Goal: Check status: Check status

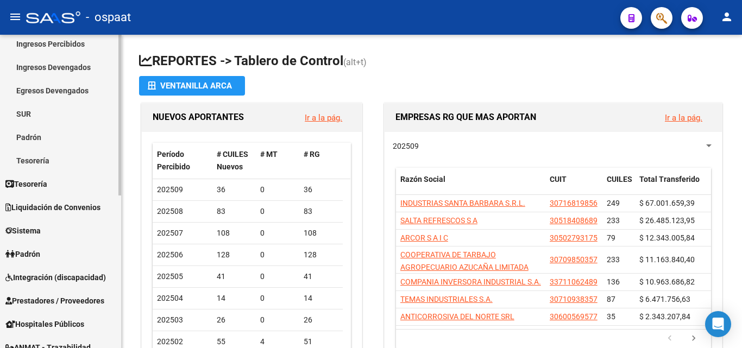
scroll to position [163, 0]
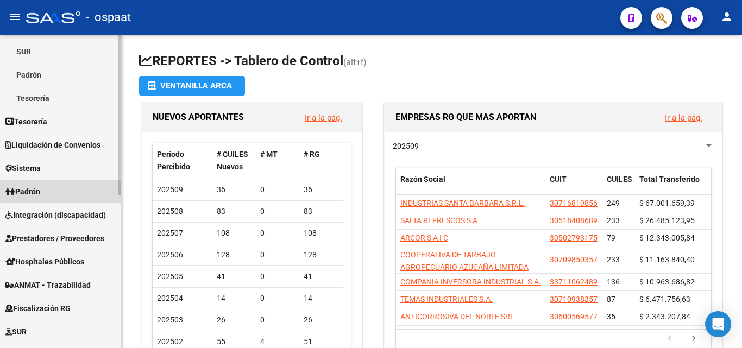
click at [49, 192] on link "Padrón" at bounding box center [60, 191] width 121 height 23
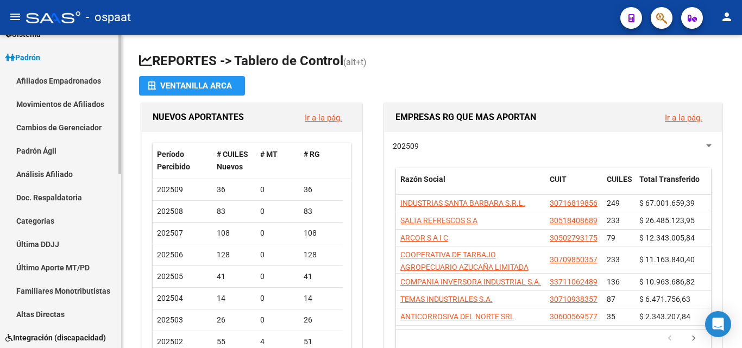
scroll to position [109, 0]
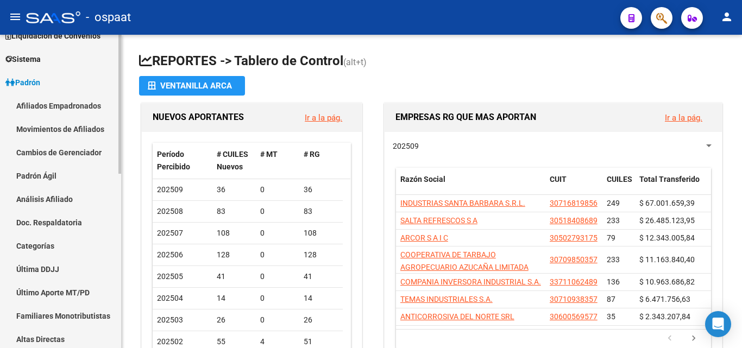
click at [65, 108] on link "Afiliados Empadronados" at bounding box center [60, 105] width 121 height 23
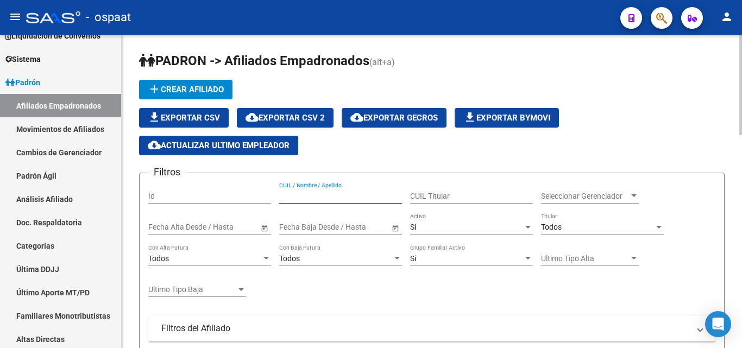
click at [322, 200] on input "CUIL / Nombre / Apellido" at bounding box center [340, 196] width 123 height 9
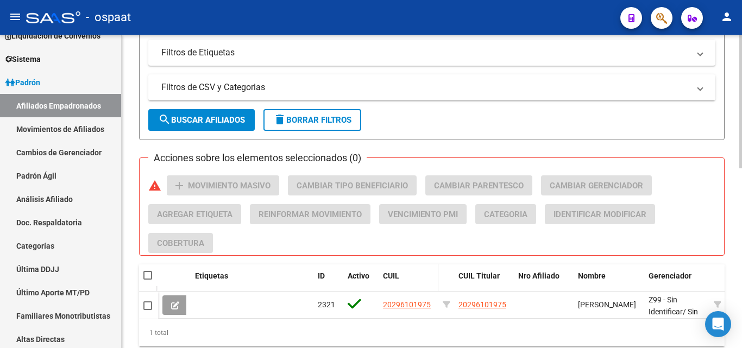
scroll to position [422, 0]
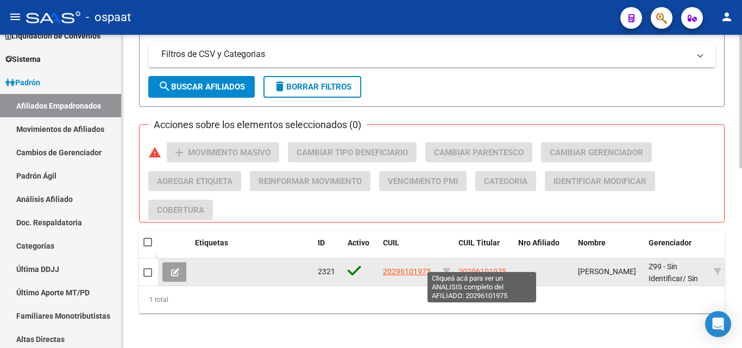
type input "20296101975"
click at [468, 267] on span "20296101975" at bounding box center [483, 271] width 48 height 9
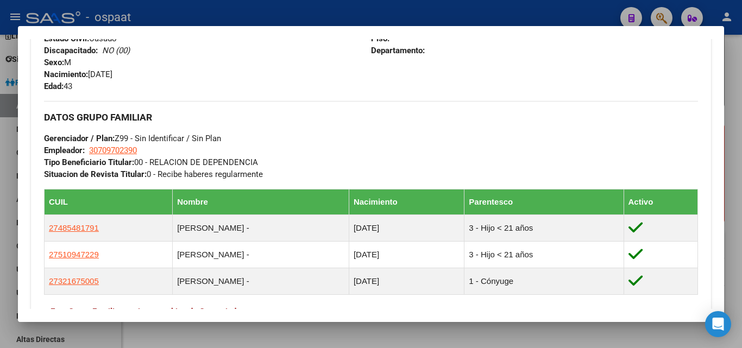
scroll to position [675, 0]
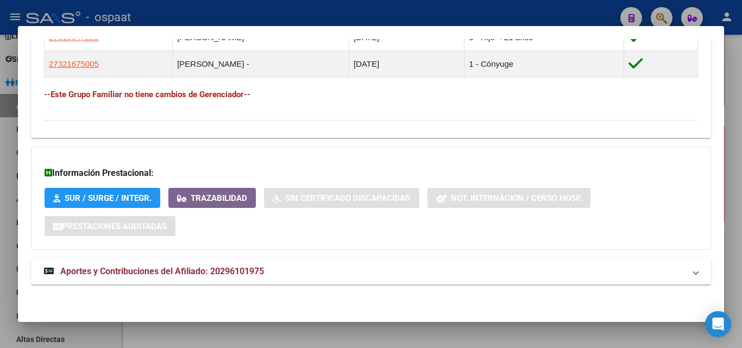
click at [209, 266] on strong "Aportes y Contribuciones del Afiliado: 20296101975" at bounding box center [154, 271] width 220 height 13
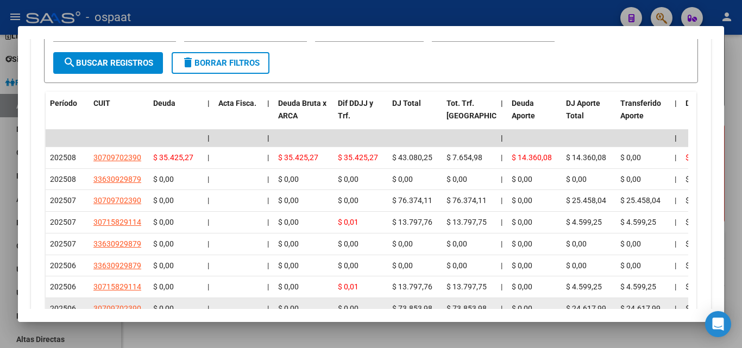
scroll to position [1050, 0]
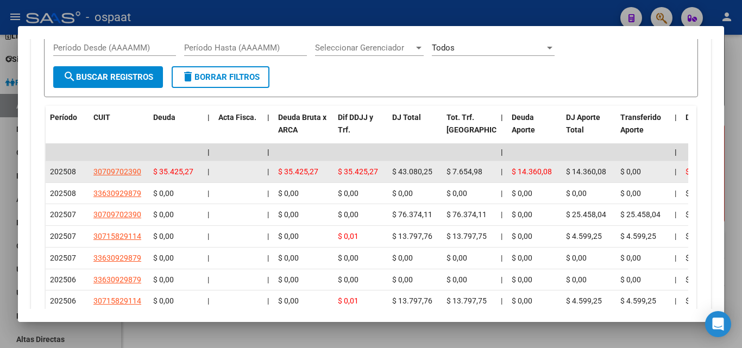
click at [537, 173] on span "$ 14.360,08" at bounding box center [532, 171] width 40 height 9
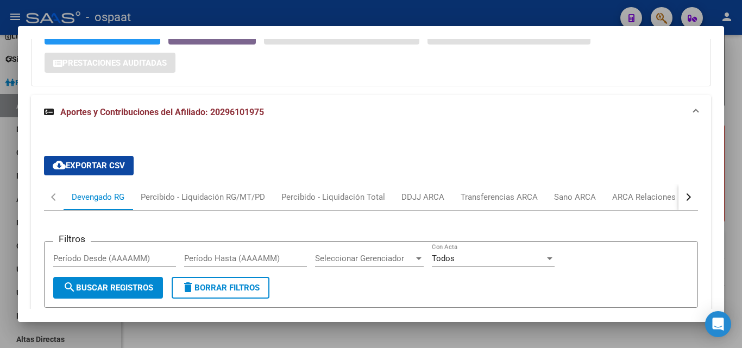
scroll to position [832, 0]
